Goal: Task Accomplishment & Management: Use online tool/utility

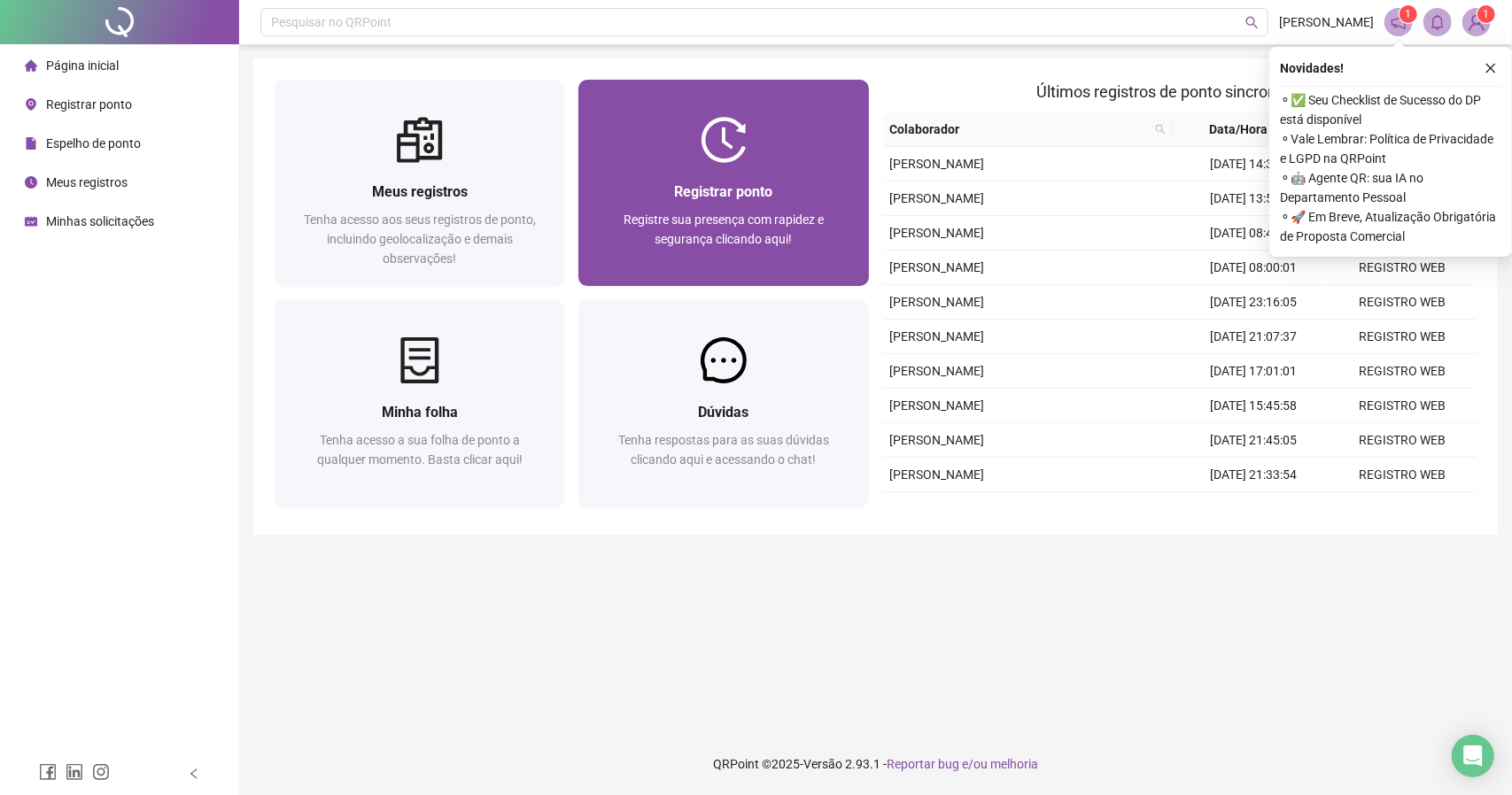
click at [658, 259] on div "Registre sua presença com rapidez e segurança clicando aqui!" at bounding box center [723, 239] width 247 height 58
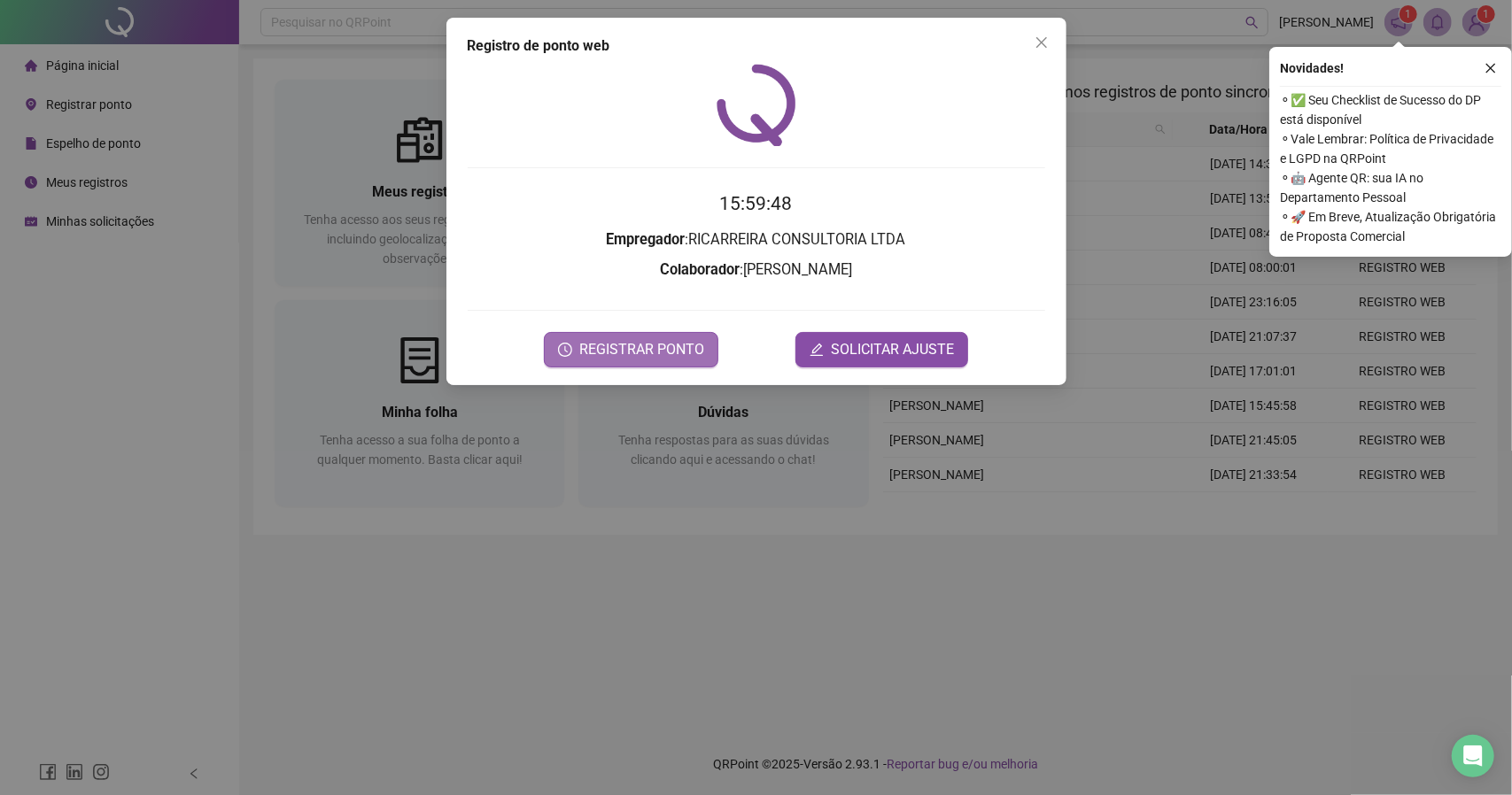
click at [649, 355] on span "REGISTRAR PONTO" at bounding box center [642, 350] width 125 height 21
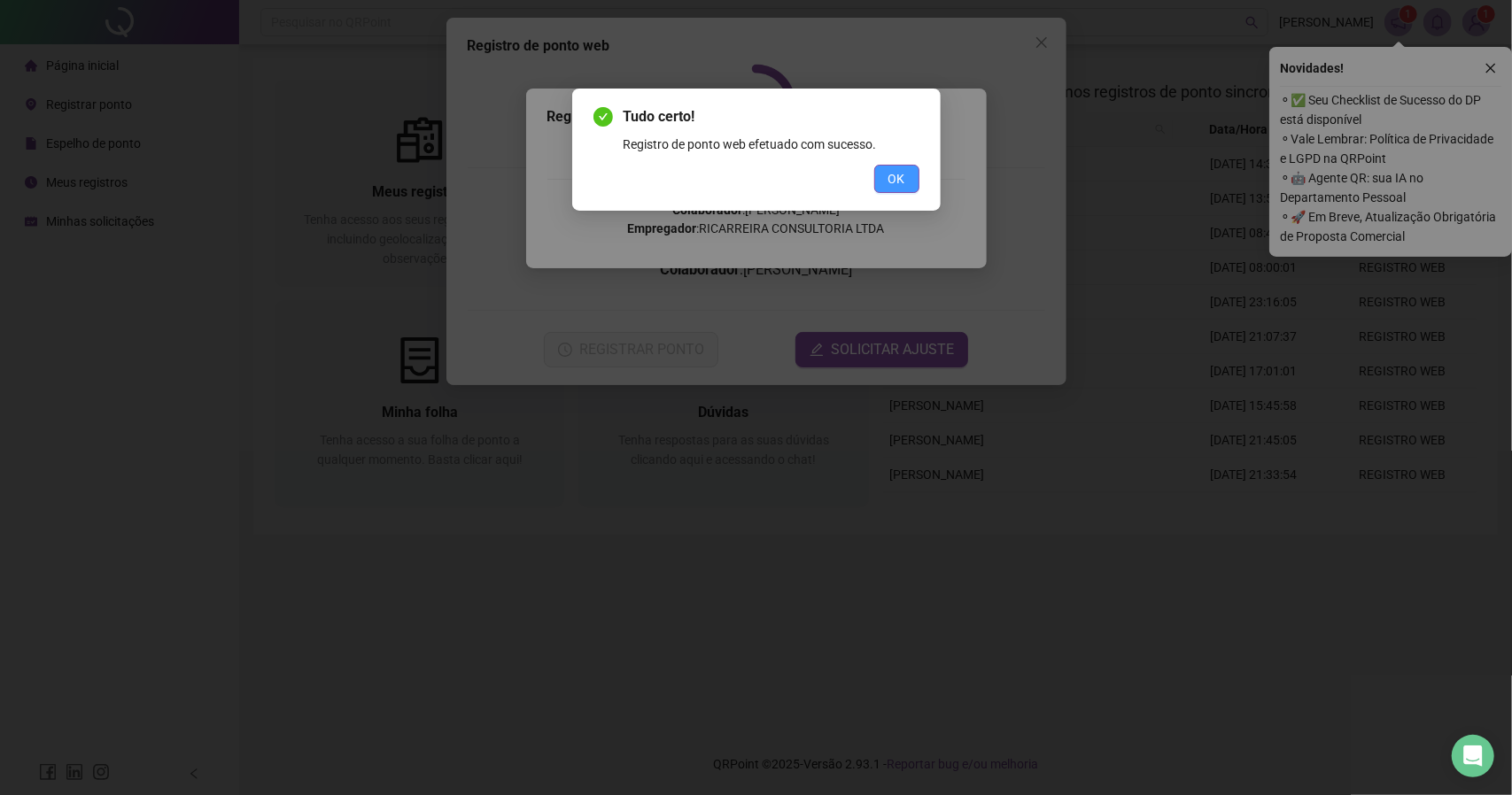
click at [907, 185] on button "OK" at bounding box center [897, 178] width 45 height 28
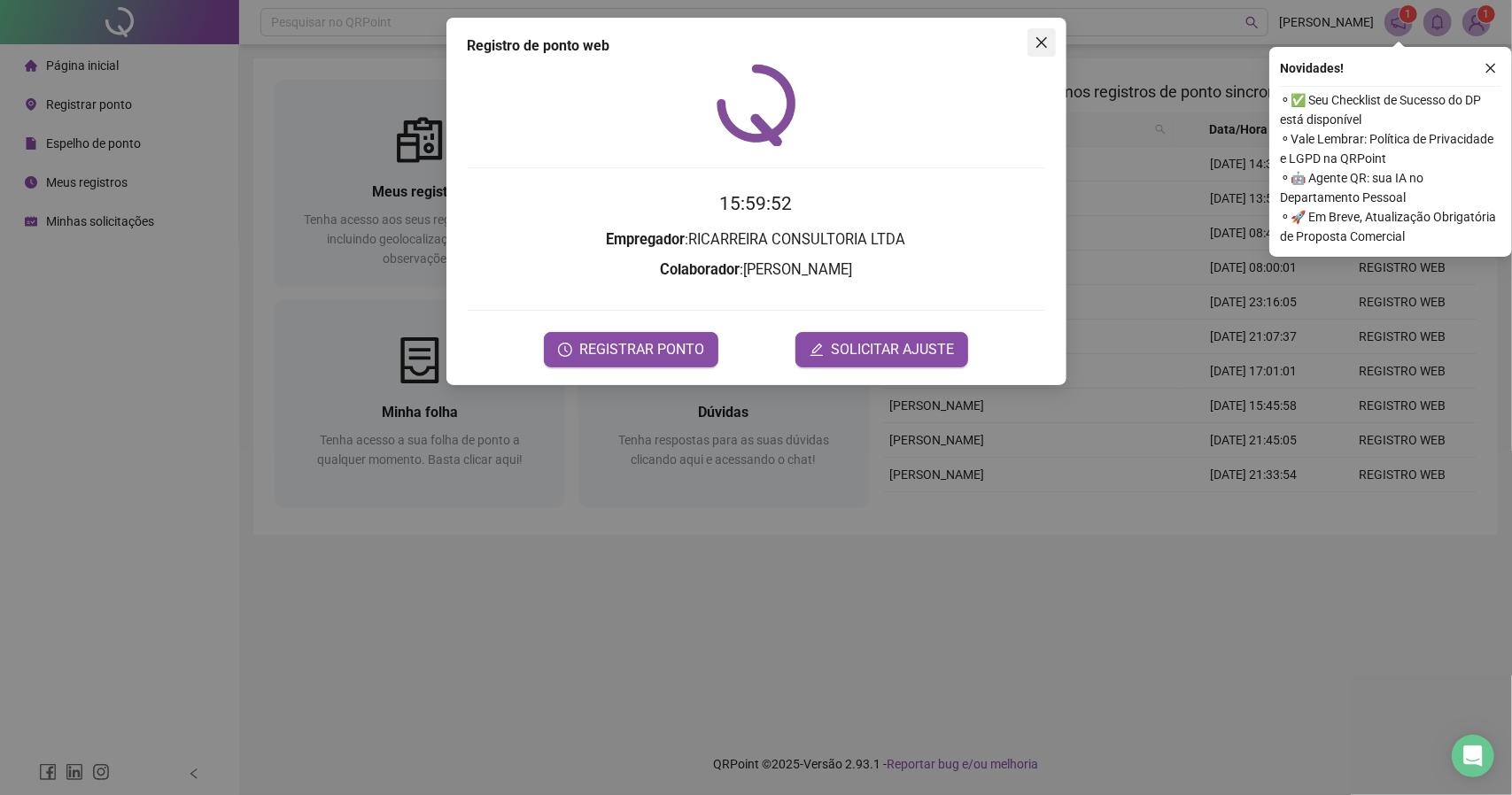
click at [1047, 44] on icon "close" at bounding box center [1042, 43] width 15 height 15
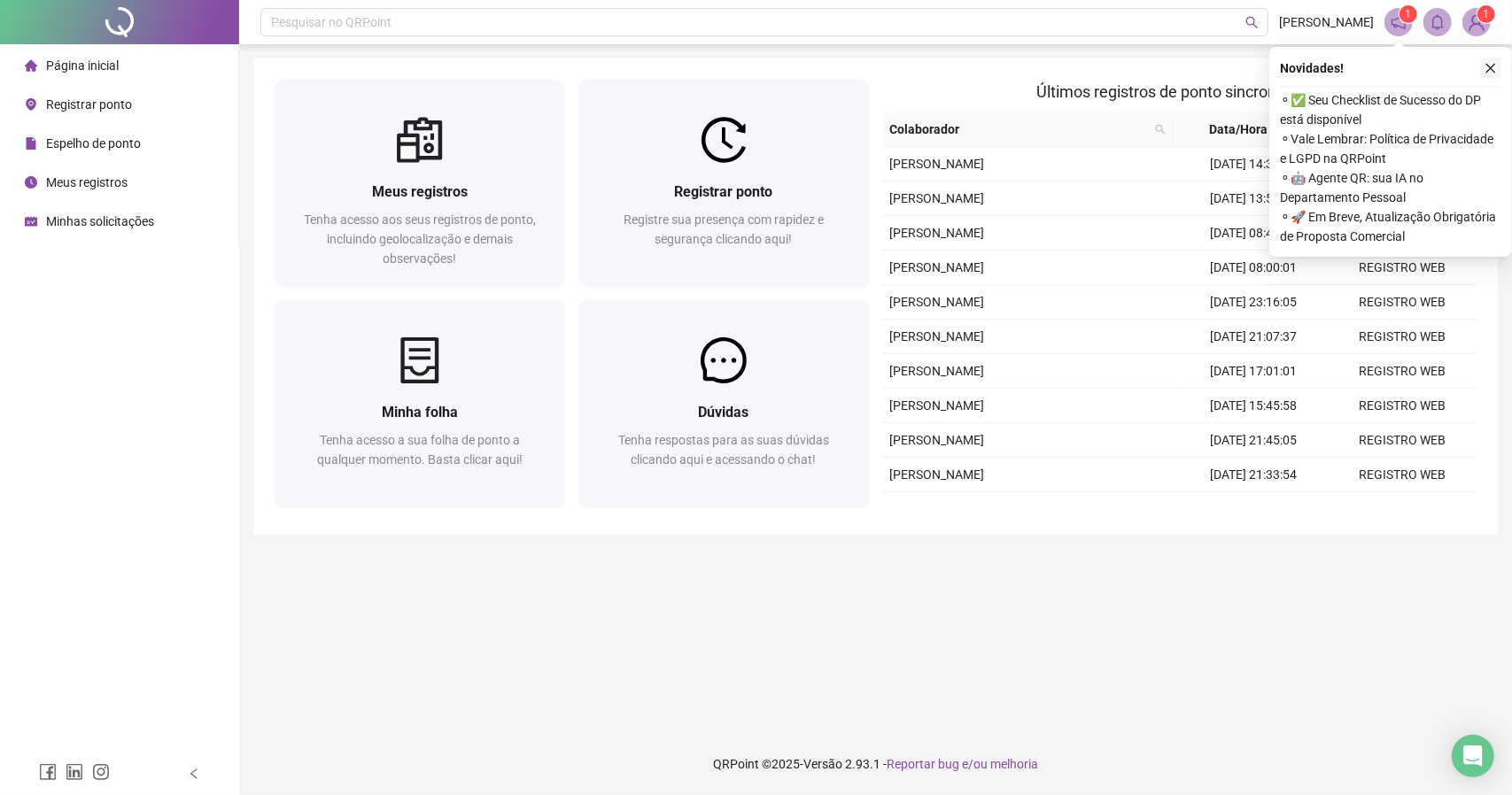
click at [1485, 67] on icon "close" at bounding box center [1491, 68] width 13 height 13
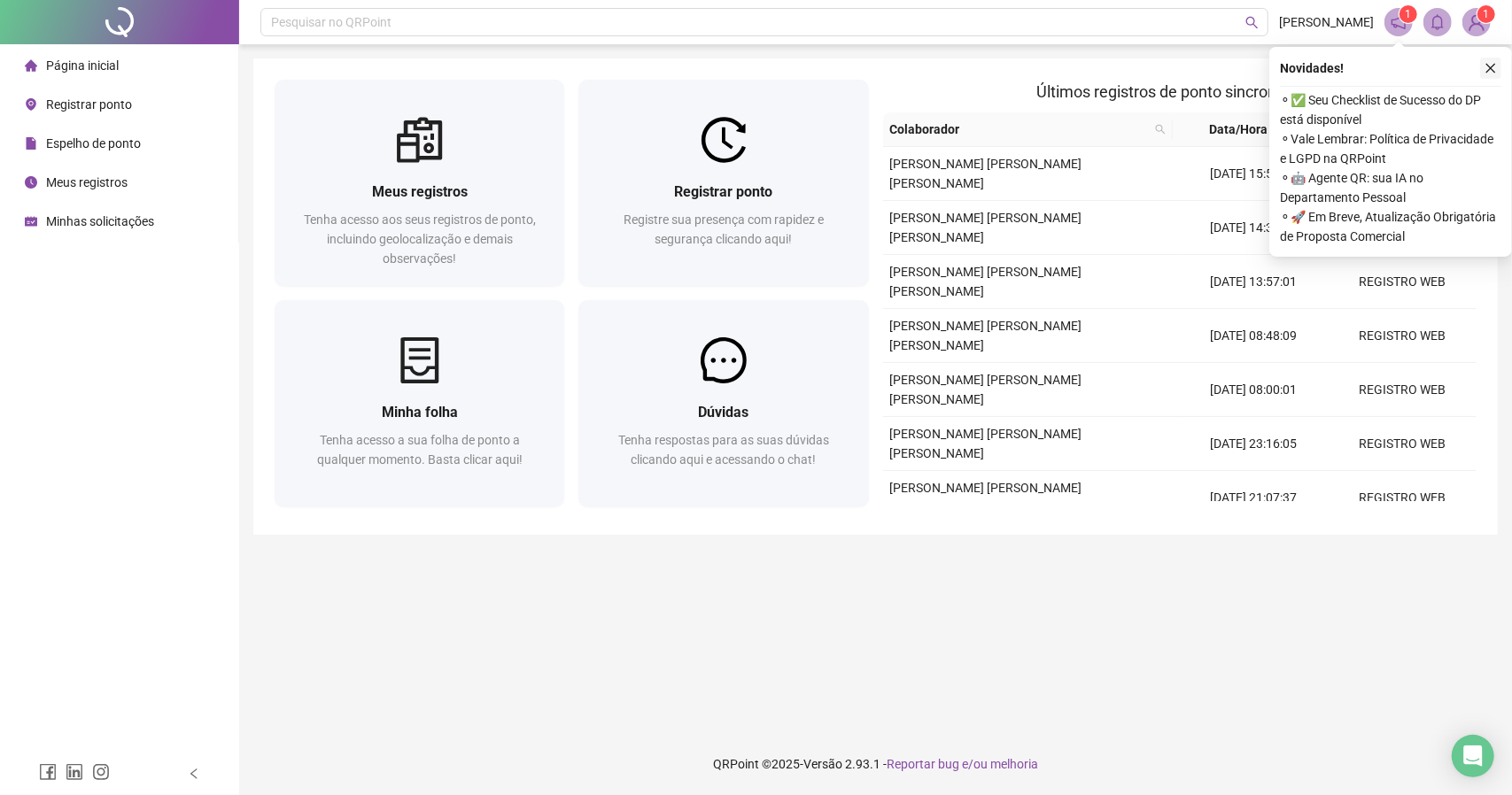
click at [1480, 63] on button "button" at bounding box center [1490, 68] width 21 height 21
